Goal: Navigation & Orientation: Find specific page/section

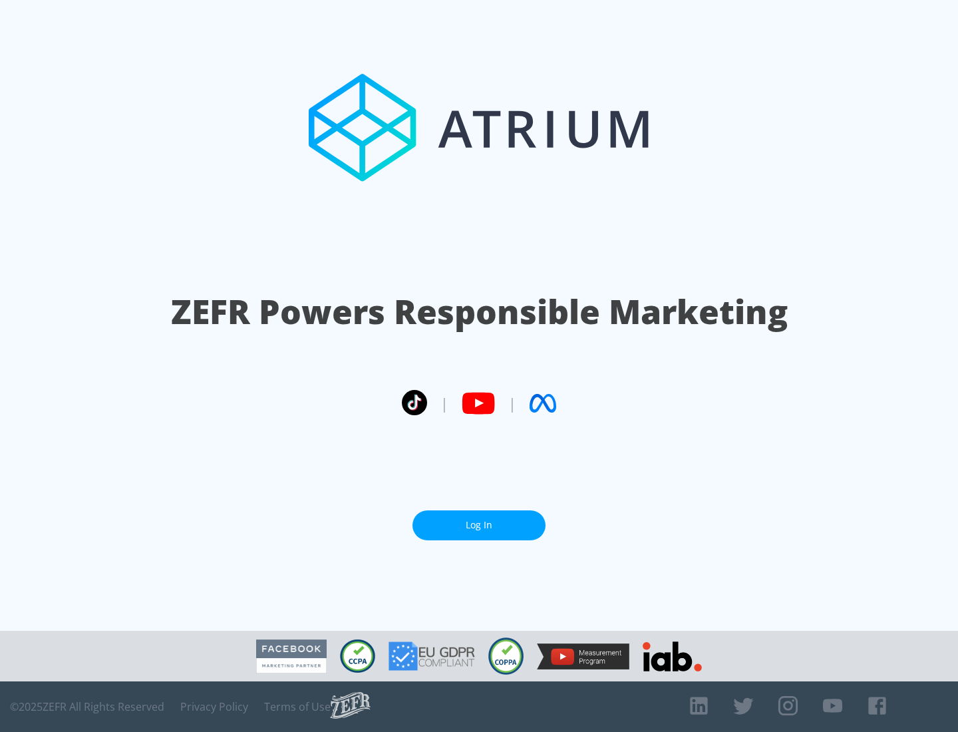
click at [479, 525] on link "Log In" at bounding box center [479, 526] width 133 height 30
